Goal: Register for event/course

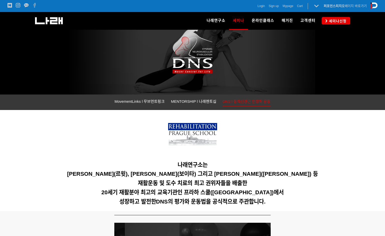
scroll to position [32, 0]
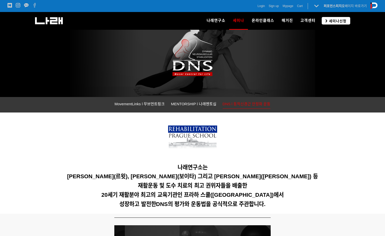
click at [336, 22] on span "세미나신청" at bounding box center [337, 21] width 19 height 5
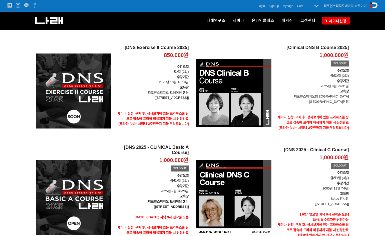
scroll to position [100, 0]
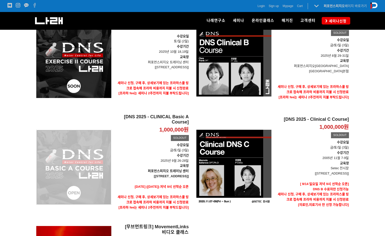
click at [75, 161] on div "[DNS 2025 - CLINICAL Basic A Course] 1,000,000원 TIME SALE SOLDOUT" at bounding box center [73, 167] width 75 height 107
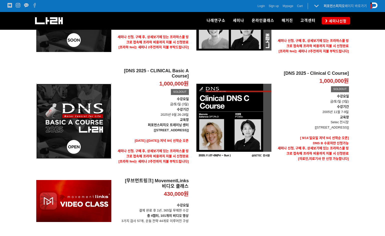
scroll to position [76, 0]
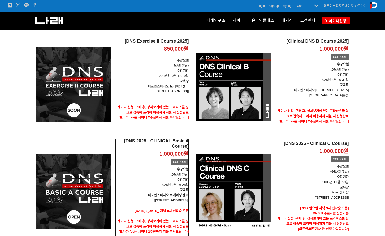
click at [177, 152] on p "1,000,000원" at bounding box center [174, 154] width 30 height 7
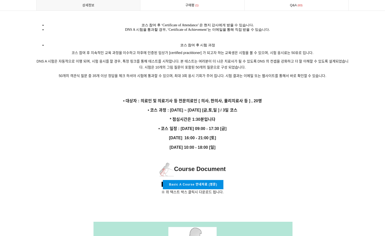
scroll to position [878, 0]
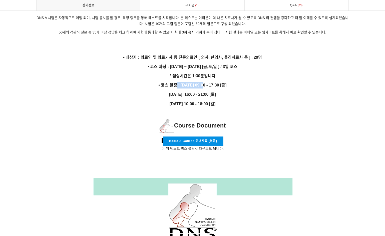
drag, startPoint x: 176, startPoint y: 80, endPoint x: 203, endPoint y: 81, distance: 27.6
click at [203, 83] on strong "• 코스 일정 : 9월 26일 09:00 - 17:30 [금]" at bounding box center [192, 85] width 68 height 4
click at [210, 82] on p "• 코스 일정 : 9월 26일 09:00 - 17:30 [금]" at bounding box center [192, 85] width 313 height 7
drag, startPoint x: 206, startPoint y: 64, endPoint x: 238, endPoint y: 65, distance: 32.1
click at [237, 63] on p "• 코스 과정 : 2025년 9월 26일 ~ 2025년 9월 28일 [금,토,일 ] / 3일 코스" at bounding box center [192, 66] width 313 height 7
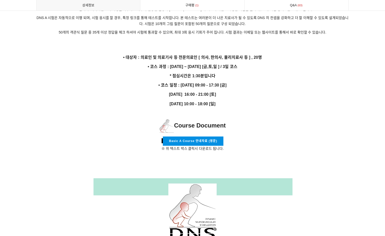
drag, startPoint x: 188, startPoint y: 80, endPoint x: 234, endPoint y: 80, distance: 46.6
click at [234, 82] on p "• 코스 일정 : 9월 26일 09:00 - 17:30 [금]" at bounding box center [192, 85] width 313 height 7
click at [235, 82] on p "• 코스 일정 : 9월 26일 09:00 - 17:30 [금]" at bounding box center [192, 85] width 313 height 7
drag, startPoint x: 235, startPoint y: 81, endPoint x: 174, endPoint y: 85, distance: 61.0
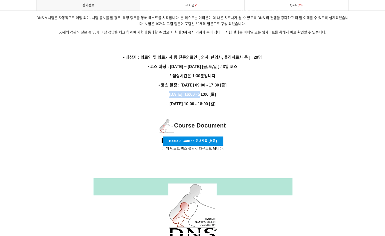
click at [245, 82] on p "• 코스 일정 : 9월 26일 09:00 - 17:30 [금]" at bounding box center [192, 85] width 313 height 7
drag, startPoint x: 212, startPoint y: 99, endPoint x: 257, endPoint y: 101, distance: 45.6
click at [258, 101] on p "9월 28일 10:00 - 18:00 [일]" at bounding box center [192, 104] width 313 height 7
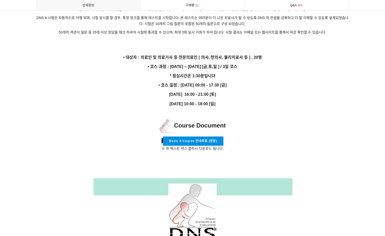
click at [248, 73] on p "* 점심시간은 1:30분입니다" at bounding box center [192, 76] width 313 height 7
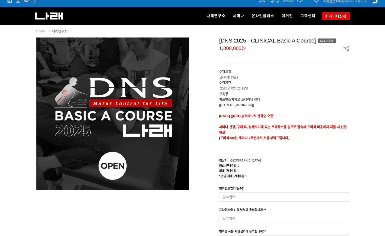
scroll to position [0, 0]
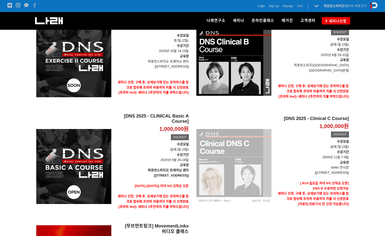
scroll to position [51, 0]
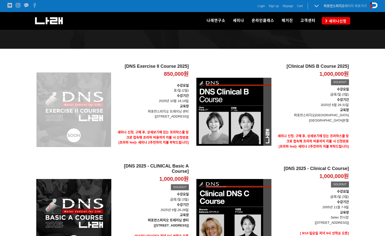
click at [95, 125] on div "[DNS Exercise II Course 2025] 850,000원 TIME SALE" at bounding box center [73, 110] width 75 height 92
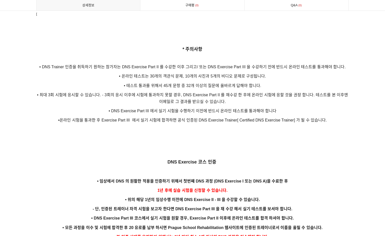
scroll to position [851, 0]
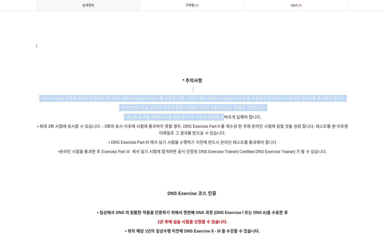
drag, startPoint x: 210, startPoint y: 84, endPoint x: 224, endPoint y: 106, distance: 26.4
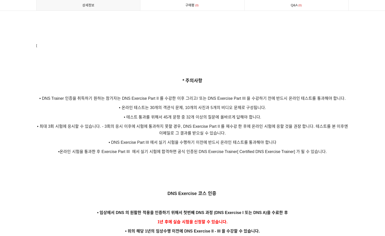
click at [238, 77] on p "* 주의사항" at bounding box center [192, 81] width 313 height 8
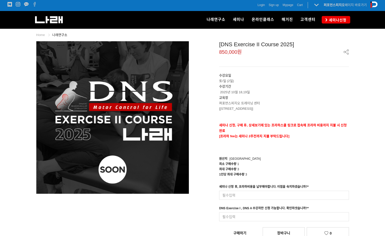
scroll to position [0, 0]
